Goal: Check status: Check status

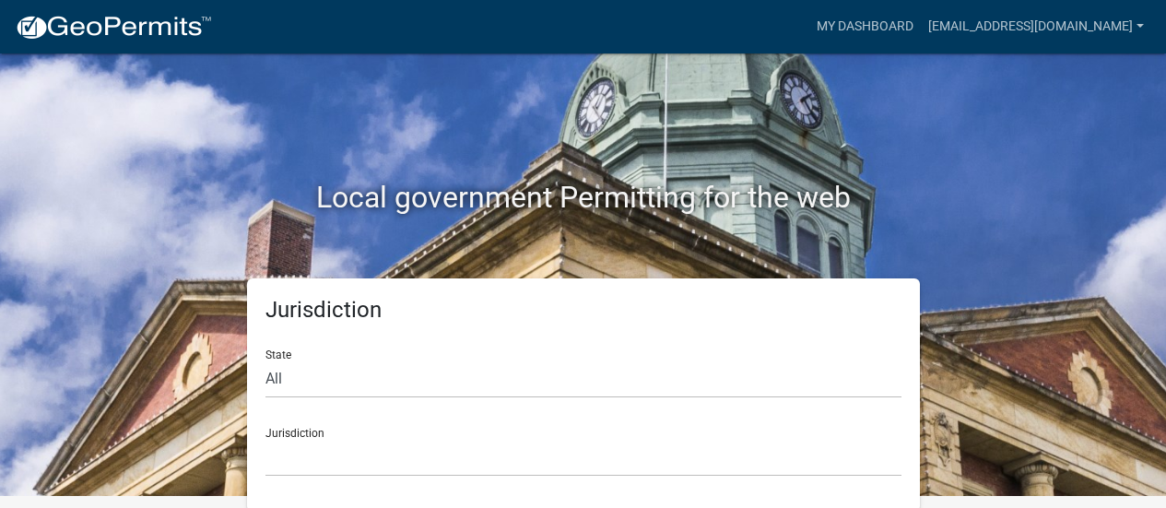
scroll to position [16, 0]
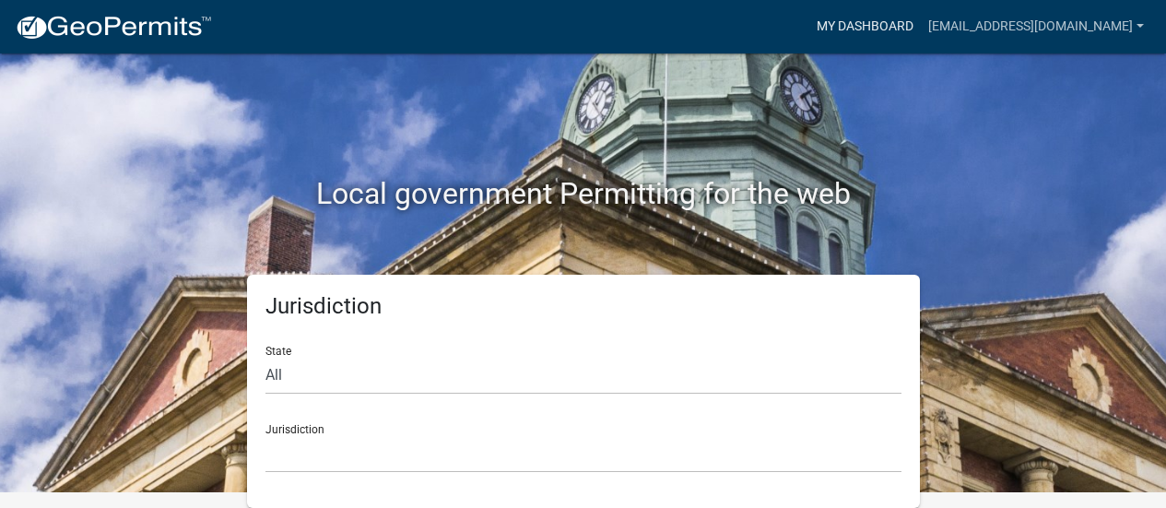
click at [915, 18] on link "My Dashboard" at bounding box center [865, 26] width 112 height 35
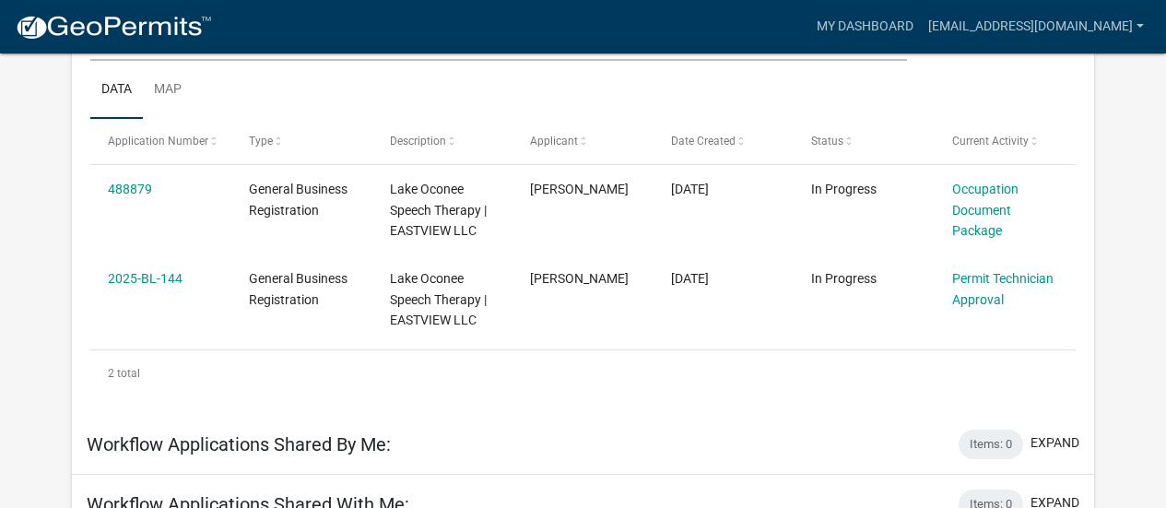
scroll to position [260, 0]
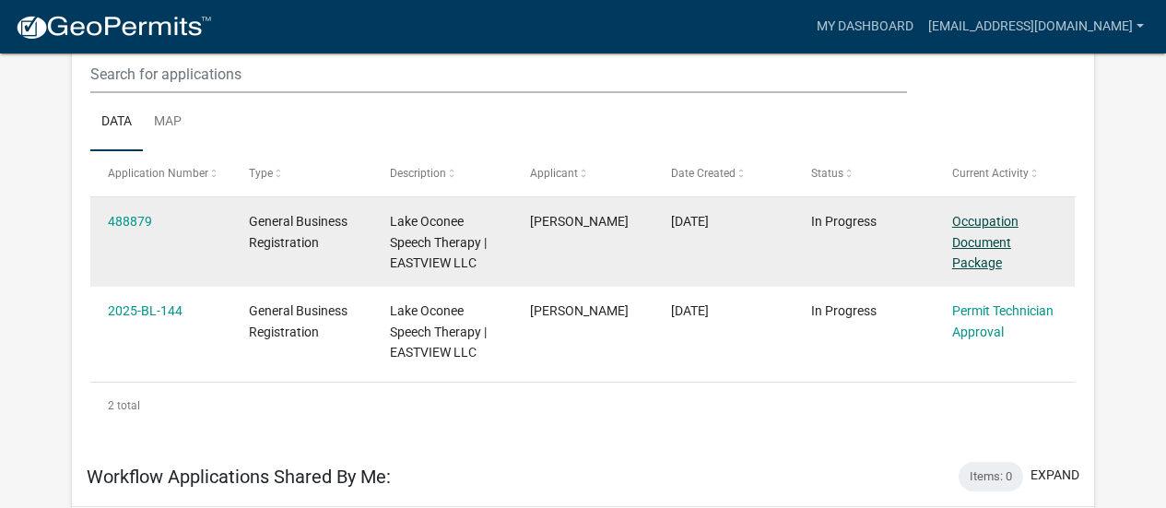
click at [984, 249] on link "Occupation Document Package" at bounding box center [985, 242] width 66 height 57
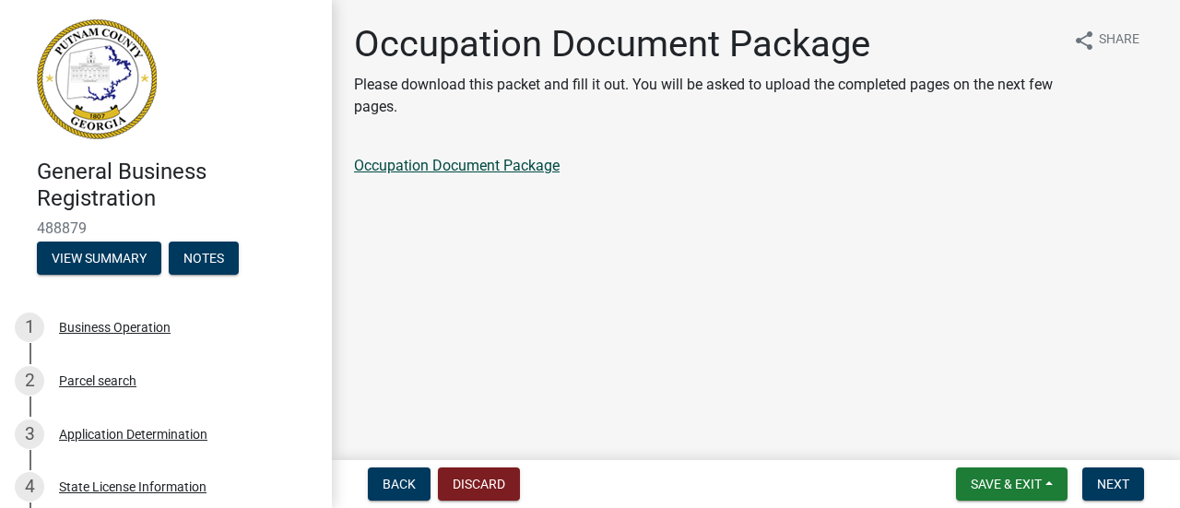
click at [488, 166] on link "Occupation Document Package" at bounding box center [457, 166] width 206 height 18
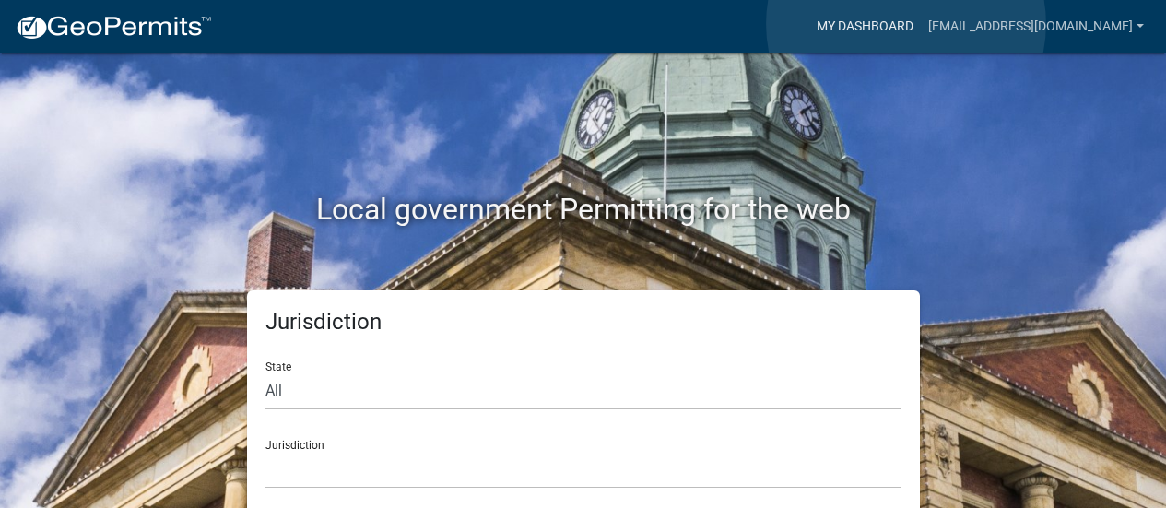
click at [906, 24] on link "My Dashboard" at bounding box center [865, 26] width 112 height 35
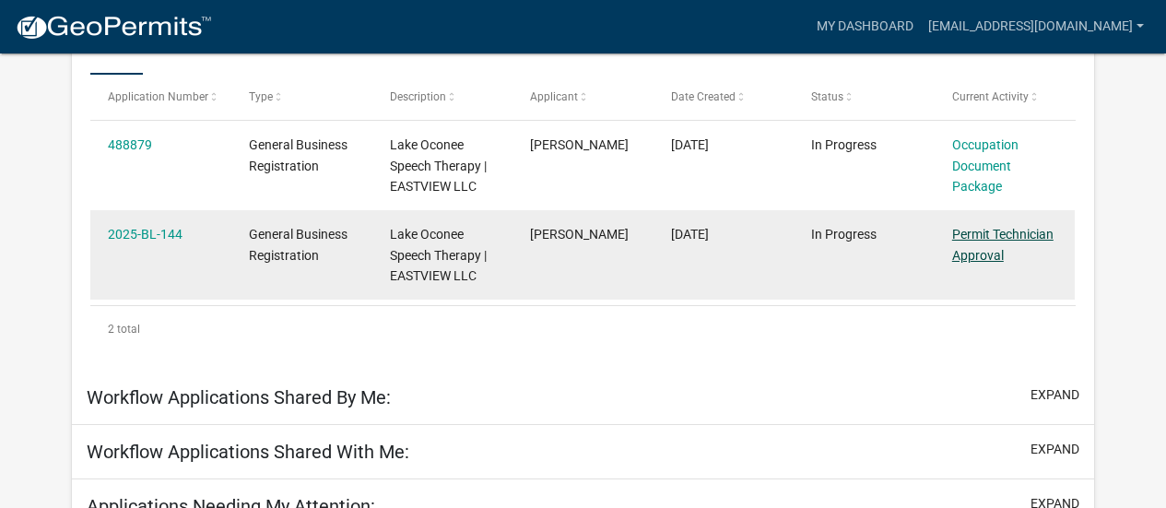
scroll to position [336, 0]
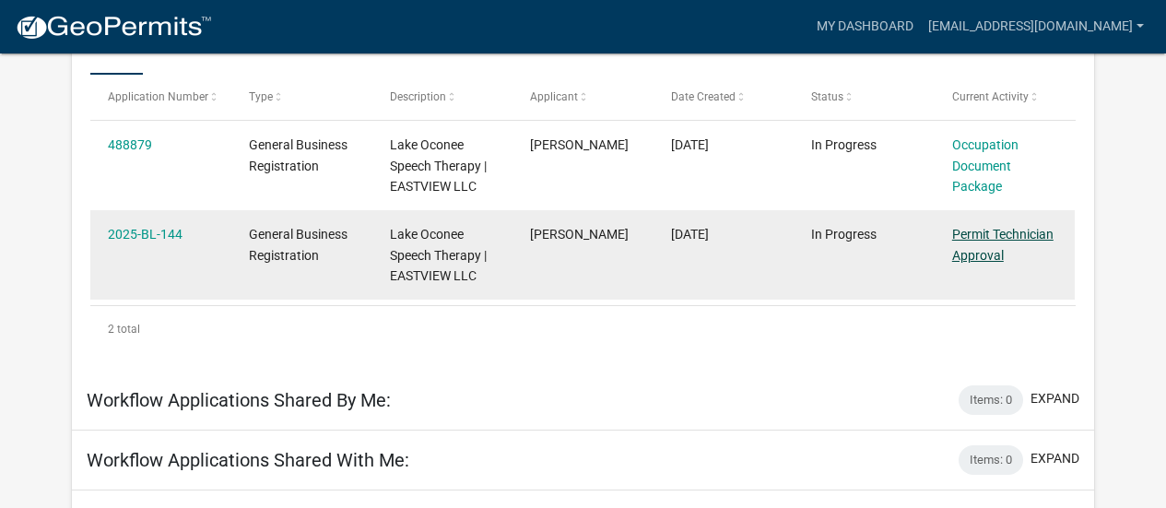
click at [1029, 229] on link "Permit Technician Approval" at bounding box center [1002, 245] width 101 height 36
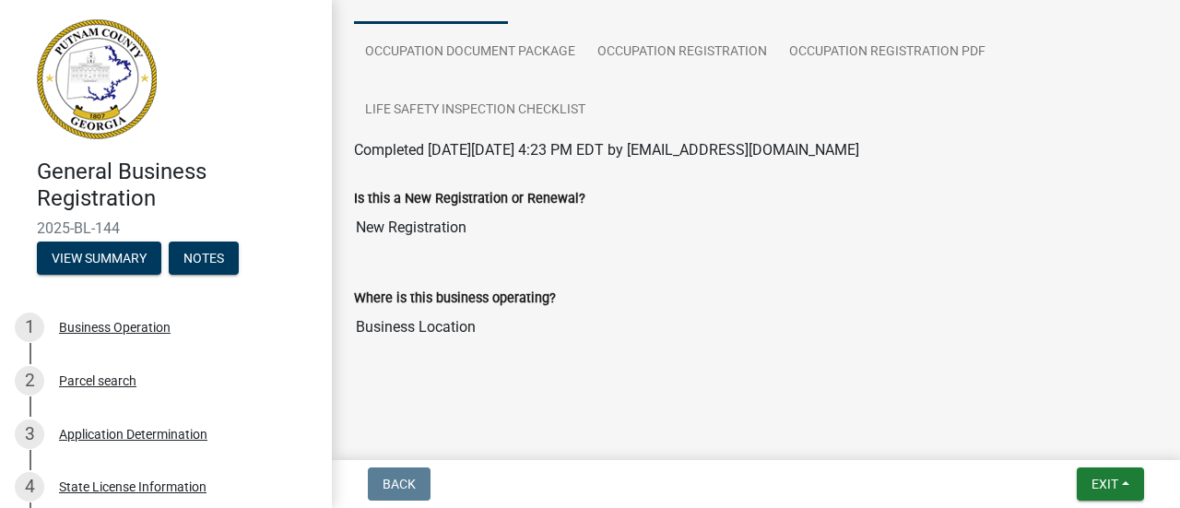
scroll to position [177, 0]
